Goal: Task Accomplishment & Management: Use online tool/utility

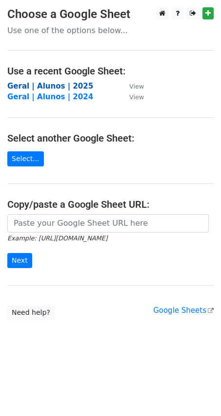
click at [57, 88] on strong "Geral | Alunos | 2025" at bounding box center [50, 86] width 86 height 9
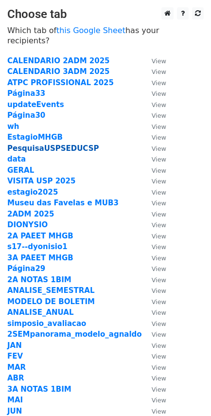
click at [49, 144] on strong "PesquisaUSPSEDUCSP" at bounding box center [53, 148] width 92 height 9
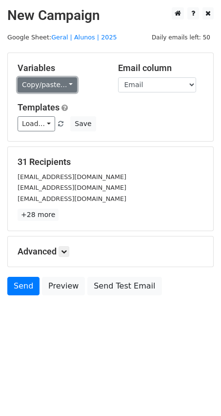
click at [55, 85] on link "Copy/paste..." at bounding box center [47, 84] width 59 height 15
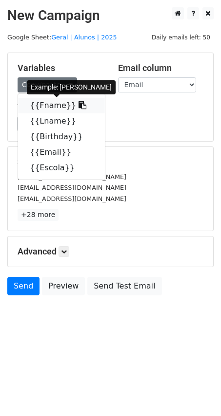
click at [78, 106] on icon at bounding box center [82, 105] width 8 height 8
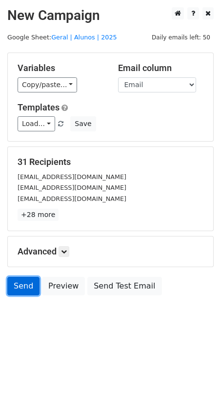
click at [18, 286] on link "Send" at bounding box center [23, 286] width 32 height 19
